Goal: Information Seeking & Learning: Learn about a topic

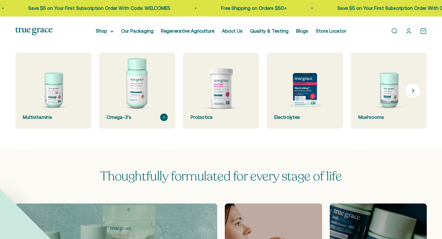
click at [129, 120] on div "Omega-3's" at bounding box center [136, 117] width 61 height 8
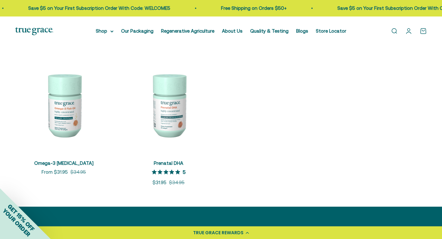
scroll to position [108, 0]
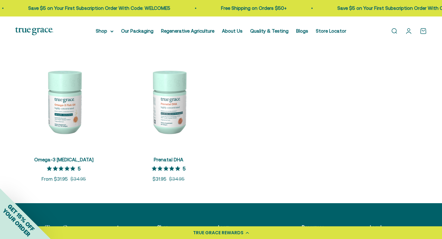
click at [163, 113] on img at bounding box center [168, 101] width 97 height 97
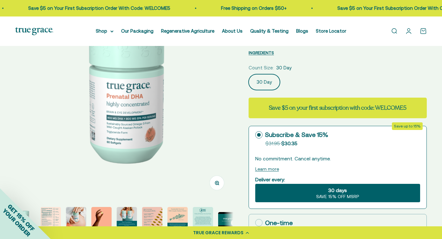
select select "3"
click at [58, 213] on img "Go to item 2" at bounding box center [51, 217] width 20 height 20
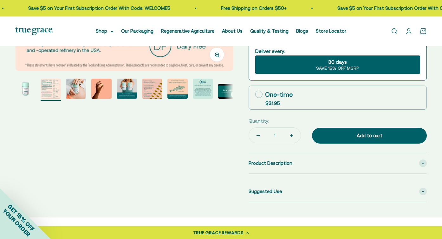
scroll to position [206, 0]
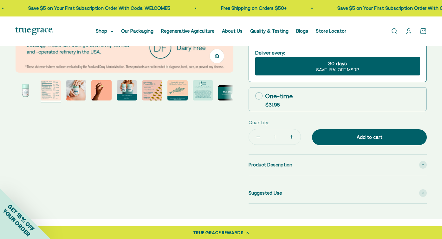
click at [25, 91] on img "Go to item 1" at bounding box center [25, 90] width 20 height 20
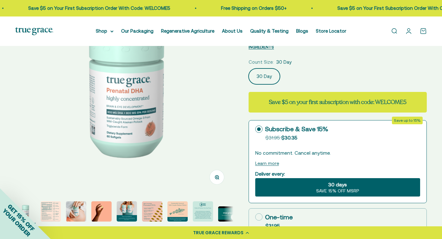
scroll to position [84, 0]
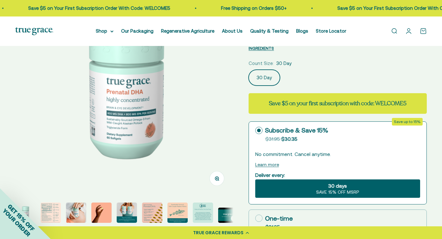
click at [132, 116] on img at bounding box center [124, 86] width 218 height 218
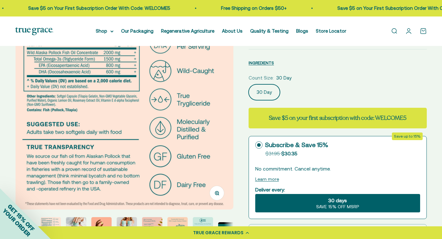
scroll to position [70, 0]
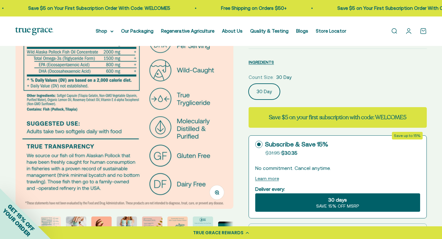
click at [110, 219] on img "Go to item 4" at bounding box center [101, 226] width 20 height 20
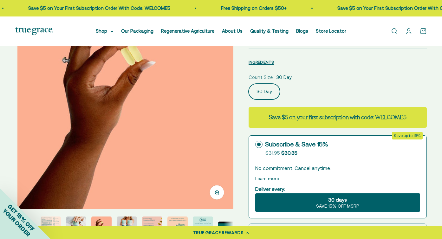
scroll to position [0, 665]
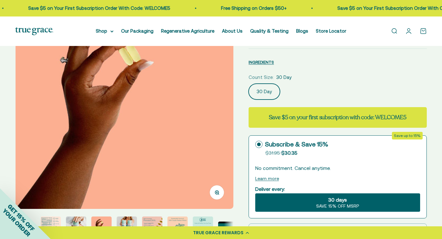
click at [130, 216] on img "Go to item 5" at bounding box center [127, 226] width 20 height 20
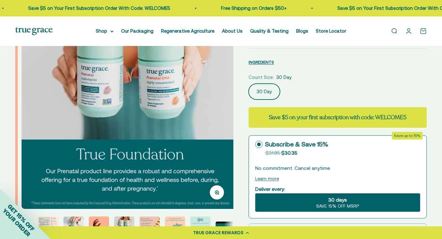
scroll to position [0, 887]
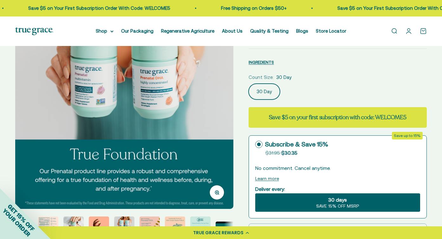
click at [148, 218] on img "Go to item 6" at bounding box center [149, 226] width 20 height 20
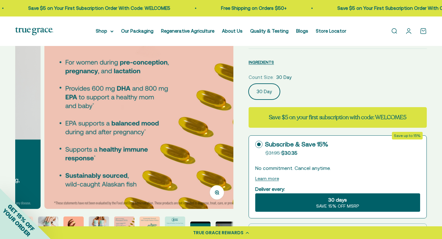
scroll to position [0, 1108]
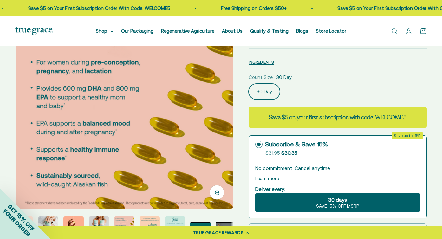
click at [124, 222] on img "Go to item 6" at bounding box center [124, 226] width 20 height 20
click at [125, 220] on img "Go to item 6" at bounding box center [124, 226] width 20 height 20
click at [100, 218] on img "Go to item 5" at bounding box center [99, 226] width 20 height 20
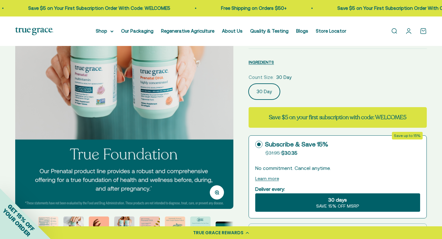
click at [84, 96] on img at bounding box center [124, 100] width 218 height 218
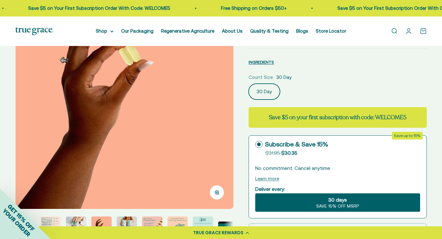
click at [216, 137] on img at bounding box center [125, 100] width 218 height 218
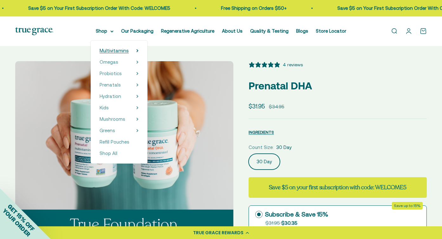
click at [116, 50] on span "Multivitamins" at bounding box center [114, 50] width 29 height 5
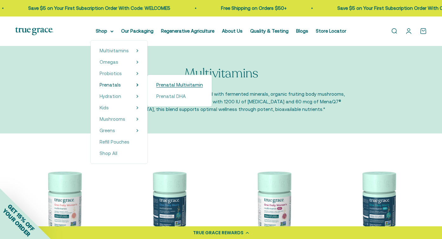
click at [170, 87] on span "Prenatal Multivitamin" at bounding box center [179, 84] width 47 height 5
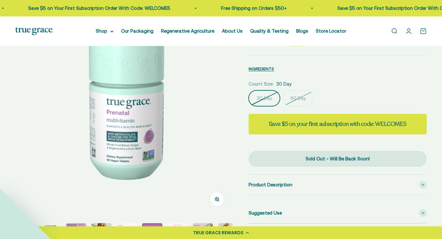
scroll to position [111, 0]
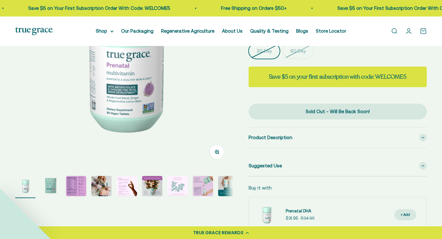
select select "3"
click at [51, 184] on img "Go to item 2" at bounding box center [51, 186] width 20 height 20
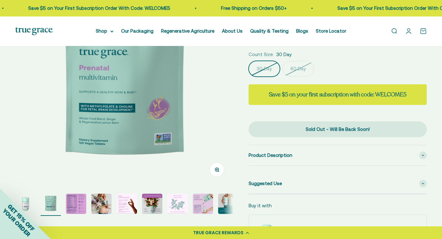
scroll to position [95, 0]
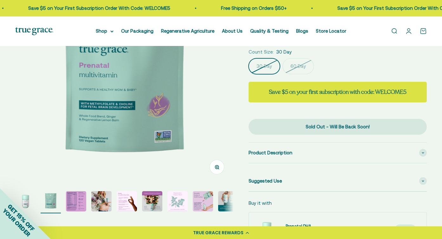
click at [76, 198] on img "Go to item 3" at bounding box center [76, 201] width 20 height 20
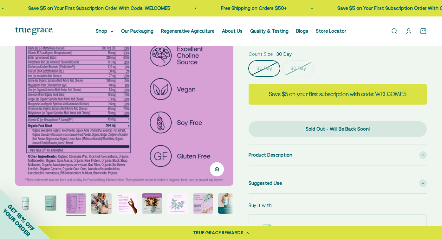
scroll to position [0, 0]
